Goal: Task Accomplishment & Management: Manage account settings

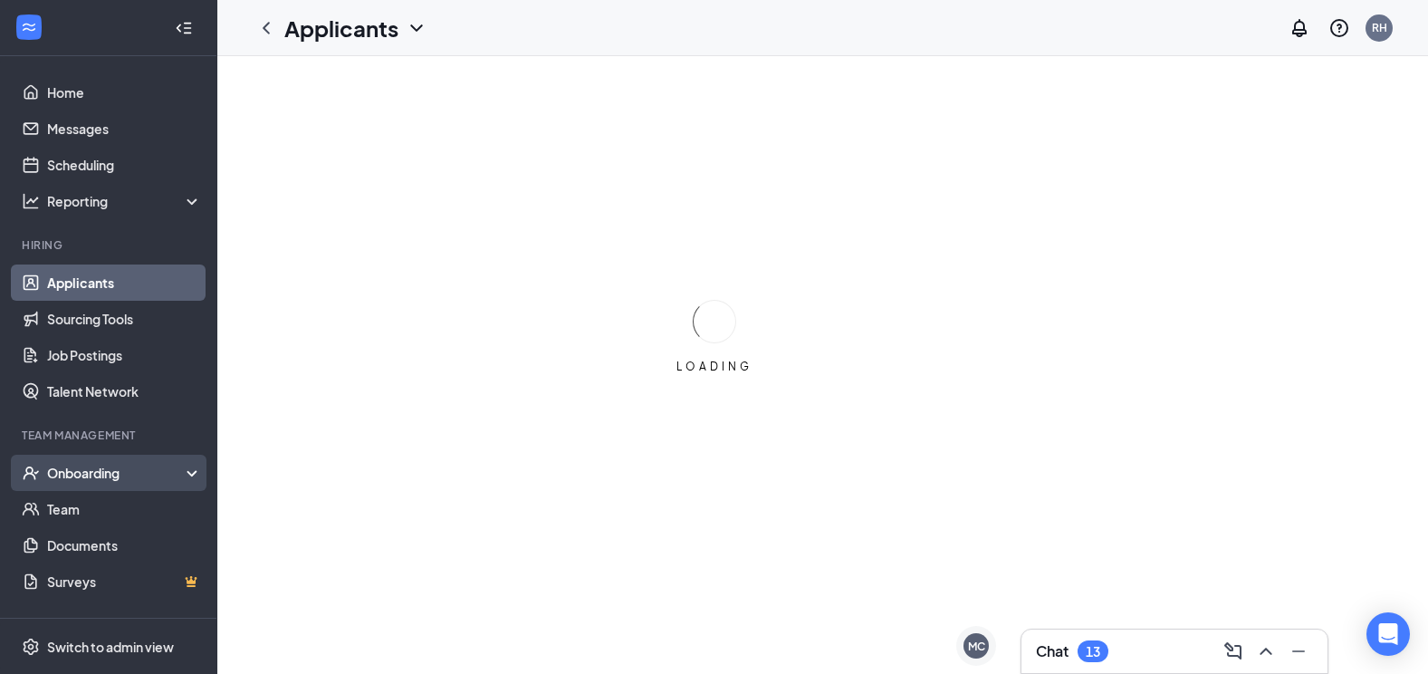
click at [91, 478] on div "Onboarding" at bounding box center [116, 473] width 139 height 18
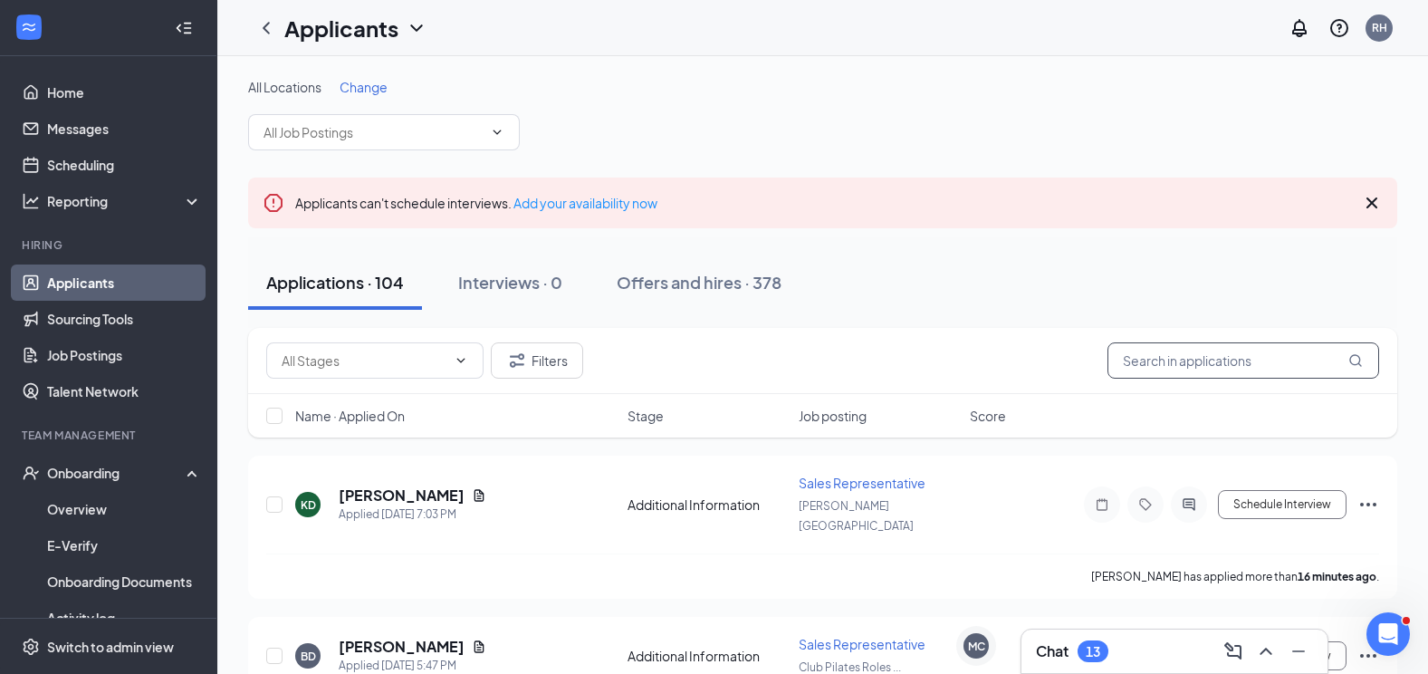
click at [1189, 357] on input "text" at bounding box center [1244, 360] width 272 height 36
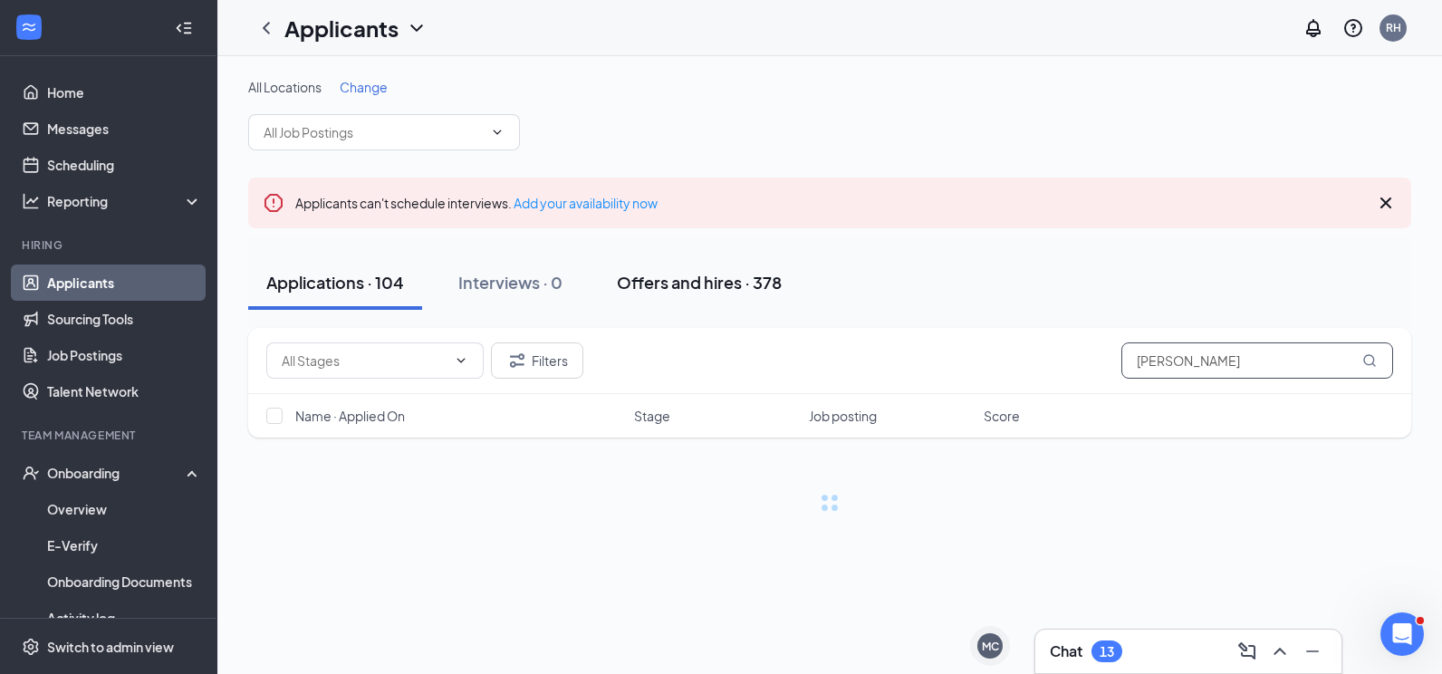
type input "[PERSON_NAME]"
click at [682, 264] on button "Offers and hires · 378" at bounding box center [699, 282] width 201 height 54
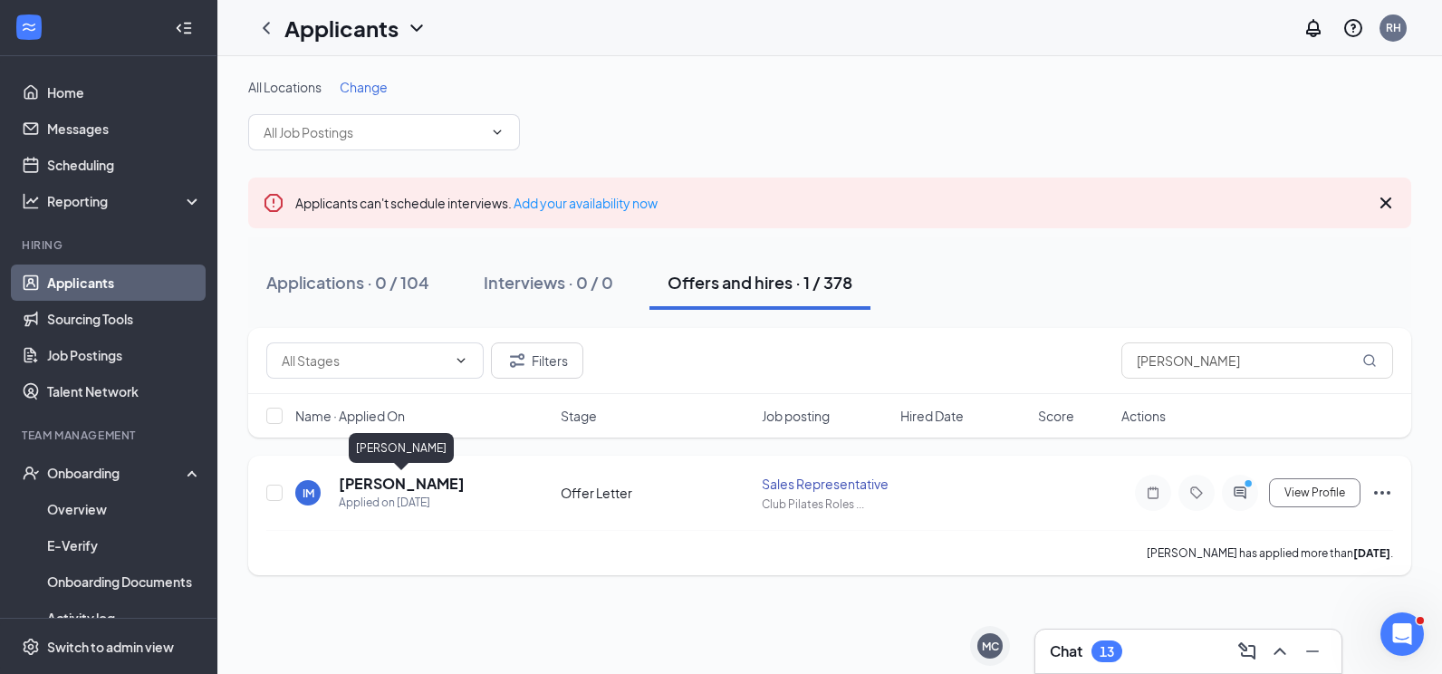
click at [456, 474] on h5 "[PERSON_NAME]" at bounding box center [402, 484] width 126 height 20
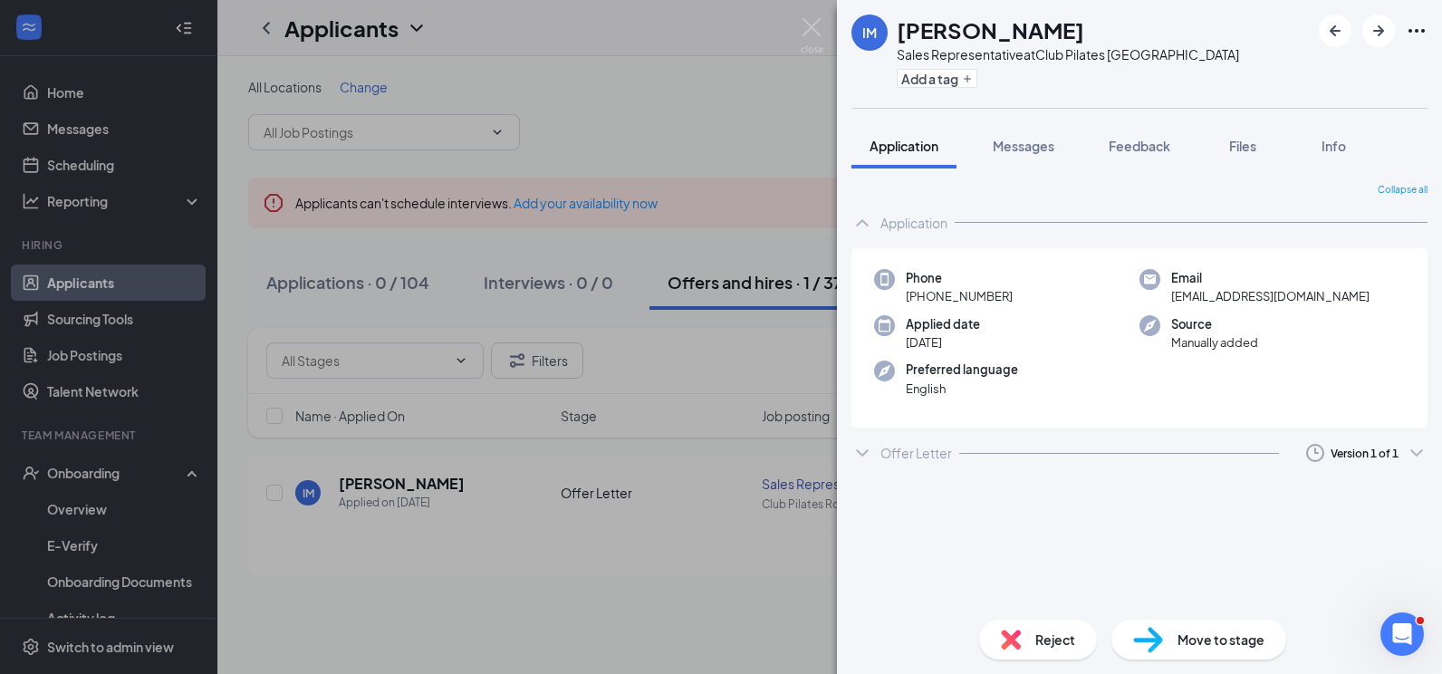
click at [675, 50] on div "IM [PERSON_NAME] Sales Representative at Club Pilates Rolesville Add a tag Appl…" at bounding box center [721, 337] width 1442 height 674
